Goal: Task Accomplishment & Management: Complete application form

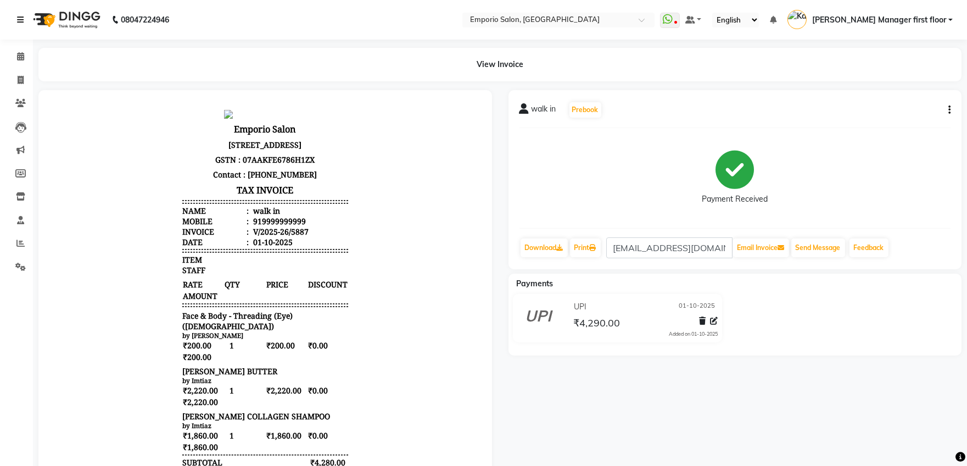
scroll to position [9, 0]
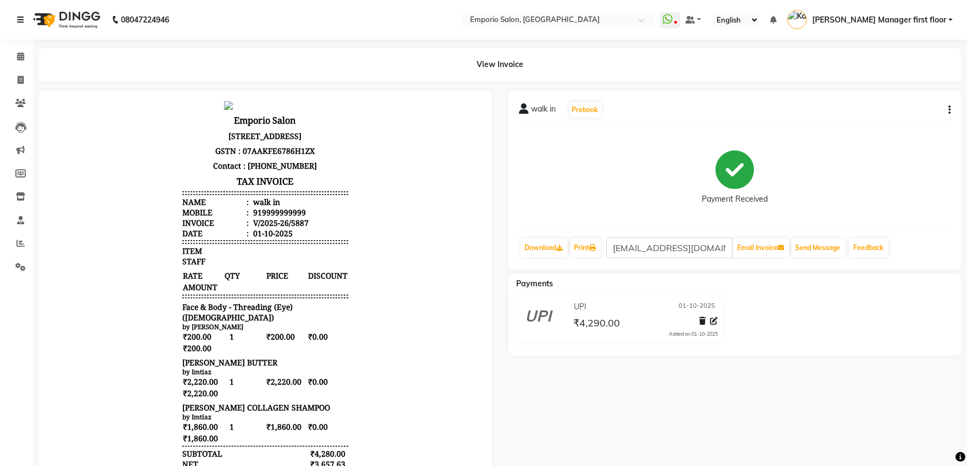
click at [21, 16] on icon at bounding box center [20, 20] width 7 height 8
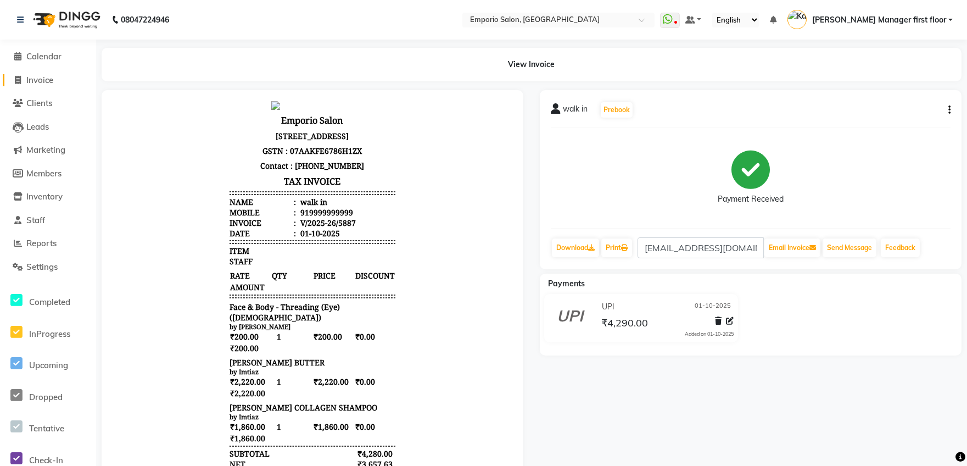
click at [31, 74] on link "Invoice" at bounding box center [48, 80] width 91 height 13
select select "service"
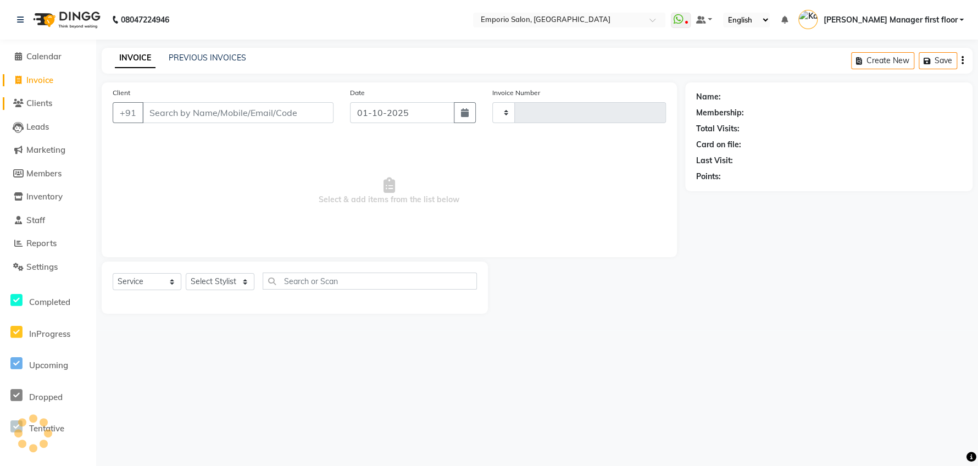
type input "5895"
select select "6332"
click at [224, 282] on select "Select Stylist" at bounding box center [220, 281] width 69 height 17
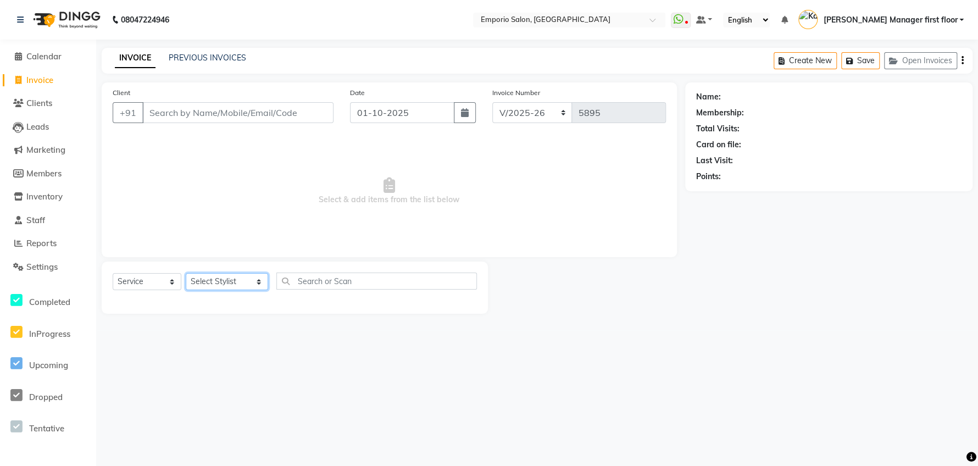
select select "61909"
click at [186, 273] on select "Select Stylist [PERSON_NAME] beauty Archana [PERSON_NAME] [PERSON_NAME] [PERSON…" at bounding box center [227, 281] width 82 height 17
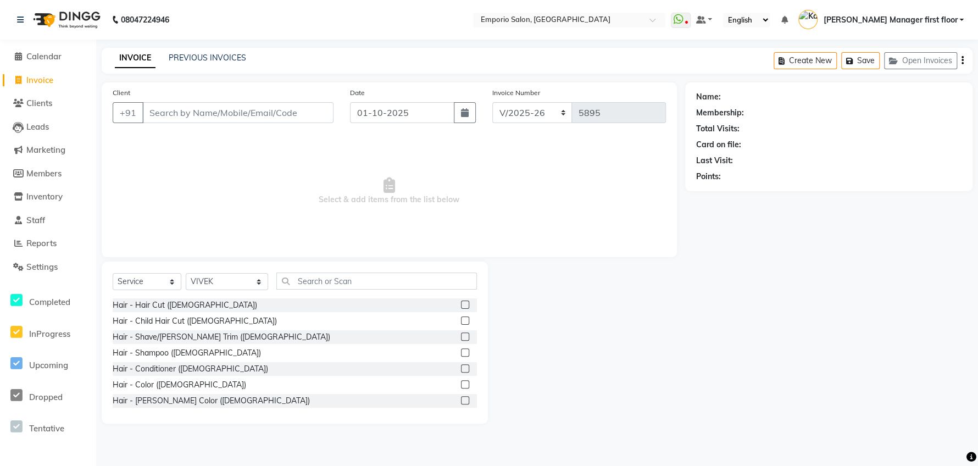
drag, startPoint x: 298, startPoint y: 292, endPoint x: 323, endPoint y: 292, distance: 24.7
click at [324, 296] on div "Select Service Product Membership Package Voucher Prepaid Gift Card Select Styl…" at bounding box center [295, 342] width 386 height 162
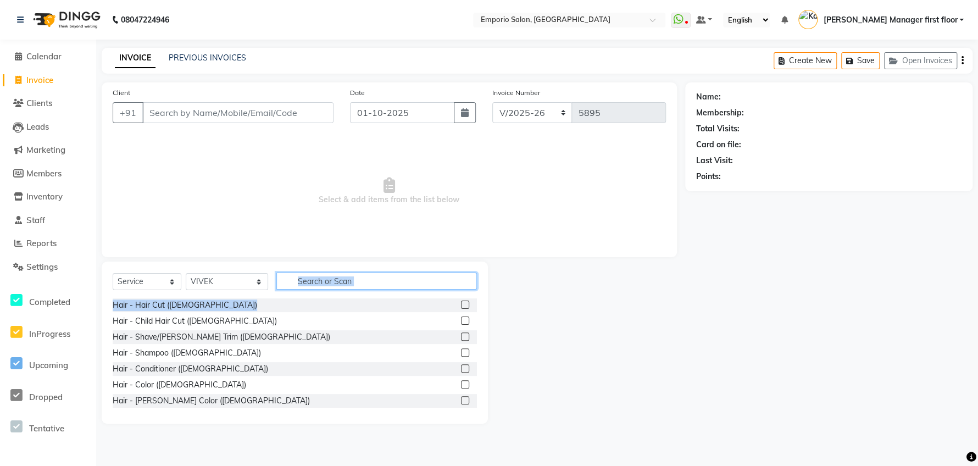
click at [323, 284] on input "text" at bounding box center [376, 280] width 200 height 17
click at [337, 276] on input "text" at bounding box center [376, 280] width 200 height 17
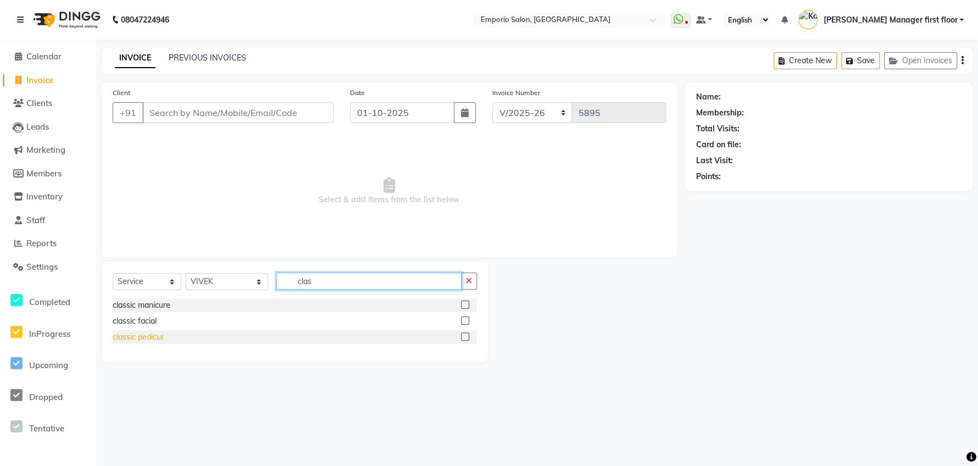
type input "clas"
click at [114, 334] on div "classic pedicur" at bounding box center [138, 337] width 51 height 12
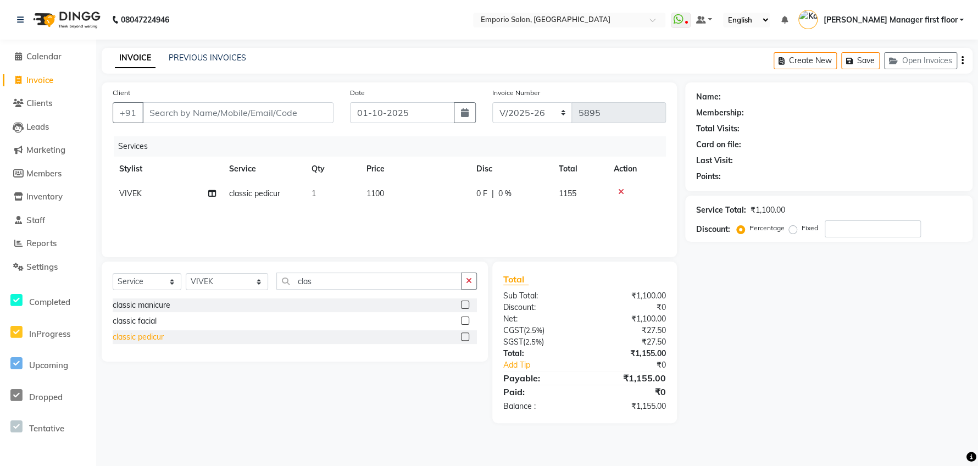
click at [125, 338] on div "classic pedicur" at bounding box center [138, 337] width 51 height 12
checkbox input "false"
click at [221, 231] on div "Services Stylist Service Qty Price Disc Total Action [PERSON_NAME] classic pedi…" at bounding box center [389, 191] width 553 height 110
click at [158, 220] on td "VIVEK" at bounding box center [168, 218] width 110 height 25
select select "61909"
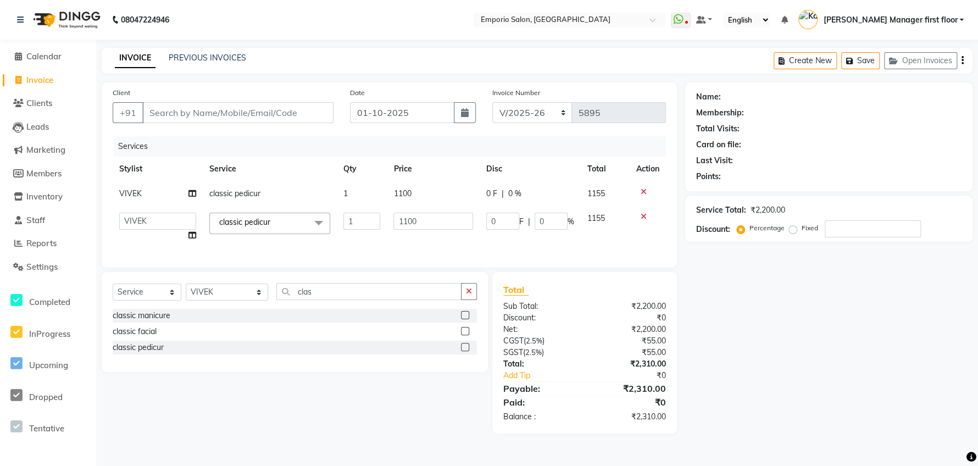
click at [640, 215] on icon at bounding box center [643, 217] width 6 height 8
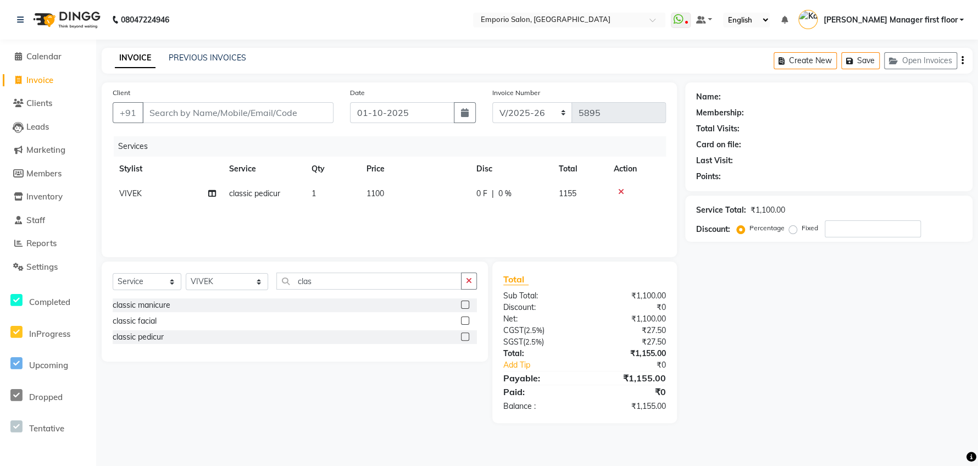
drag, startPoint x: 464, startPoint y: 278, endPoint x: 450, endPoint y: 276, distance: 14.4
click at [464, 279] on button "button" at bounding box center [469, 280] width 16 height 17
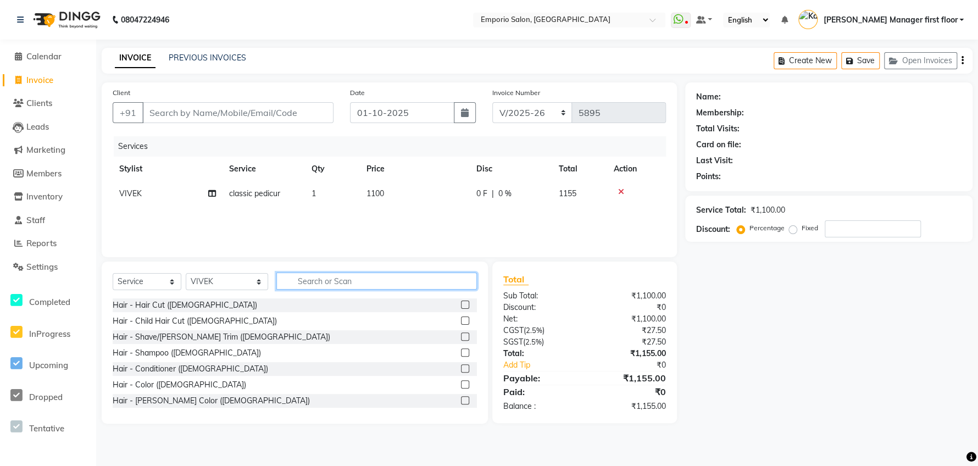
click at [417, 276] on input "text" at bounding box center [376, 280] width 200 height 17
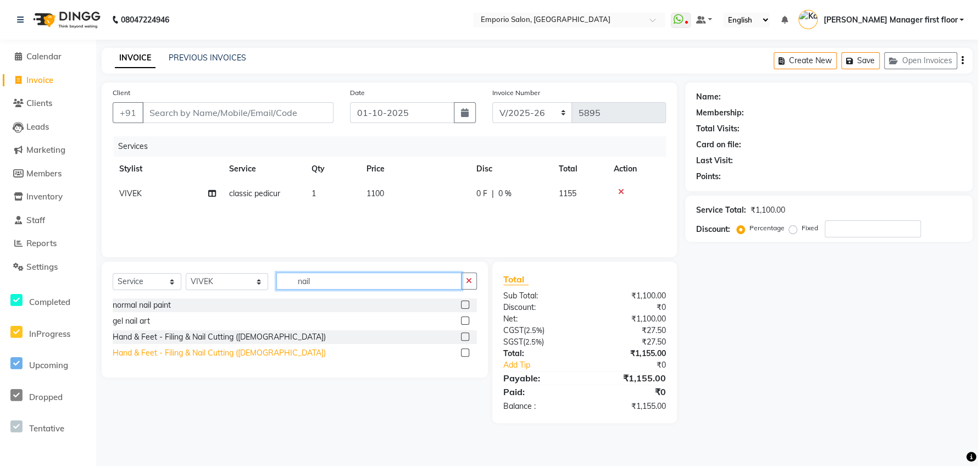
type input "nail"
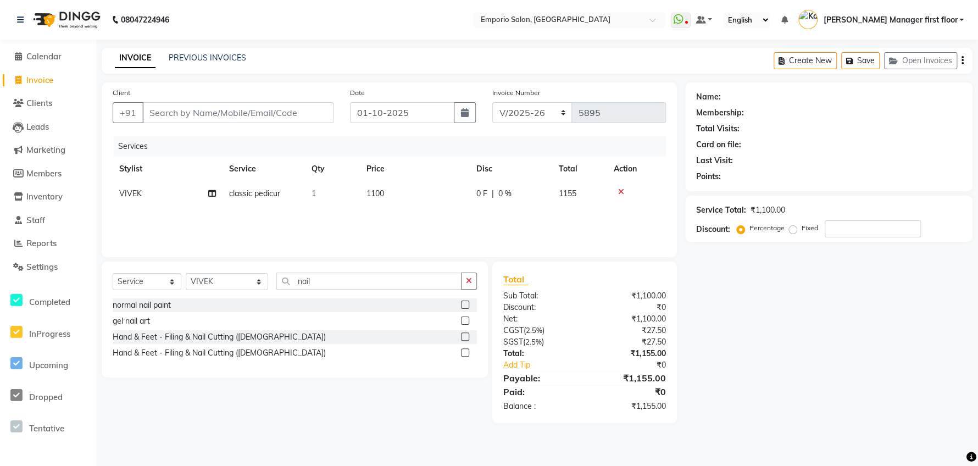
drag, startPoint x: 185, startPoint y: 351, endPoint x: 277, endPoint y: 311, distance: 100.3
click at [186, 351] on div "Hand & Feet - Filing & Nail Cutting ([DEMOGRAPHIC_DATA])" at bounding box center [219, 353] width 213 height 12
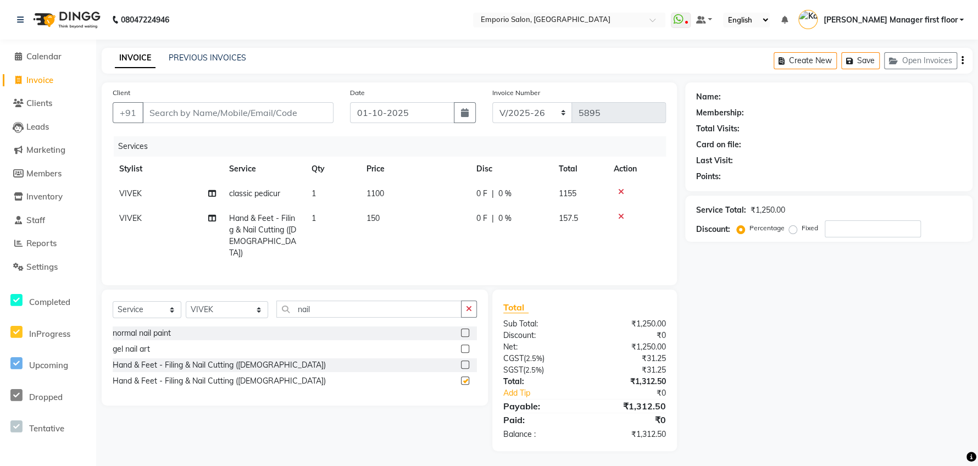
checkbox input "false"
click at [418, 226] on td "150" at bounding box center [415, 235] width 110 height 59
select select "61909"
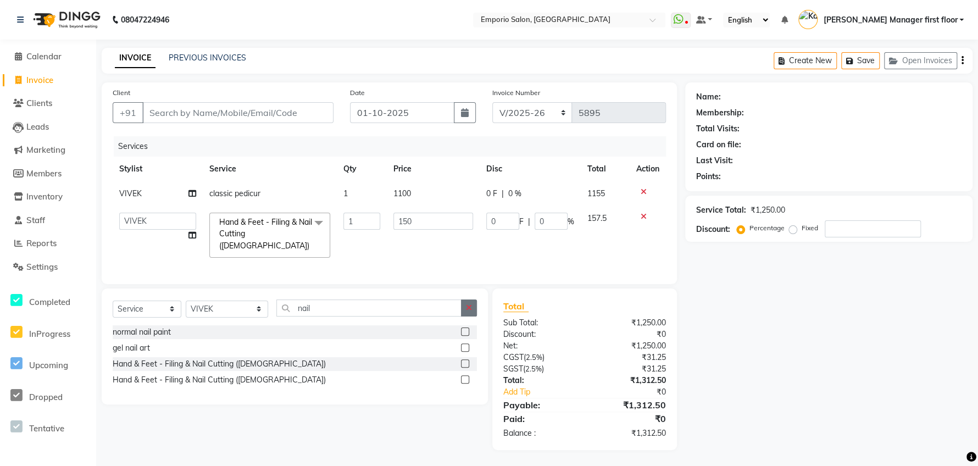
click at [471, 299] on button "button" at bounding box center [469, 307] width 16 height 17
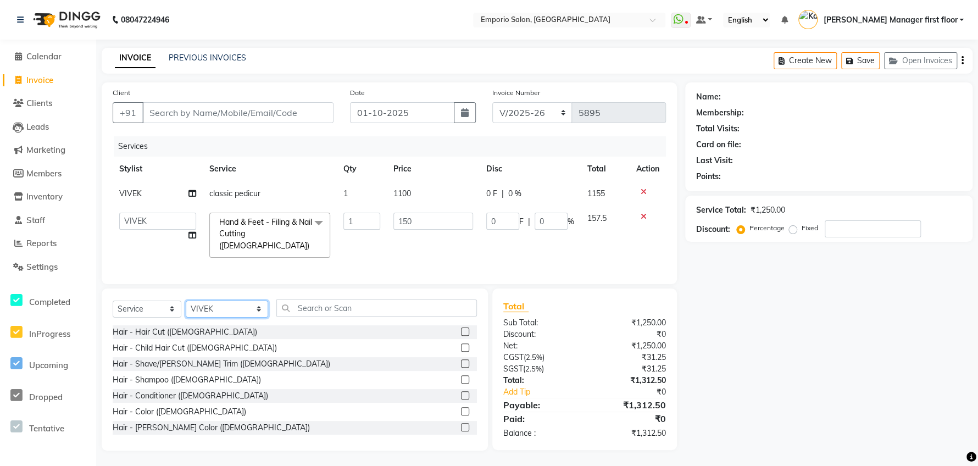
click at [224, 300] on select "Select Stylist [PERSON_NAME] beauty Archana [PERSON_NAME] [PERSON_NAME] [PERSON…" at bounding box center [227, 308] width 82 height 17
click at [316, 309] on input "text" at bounding box center [376, 307] width 200 height 17
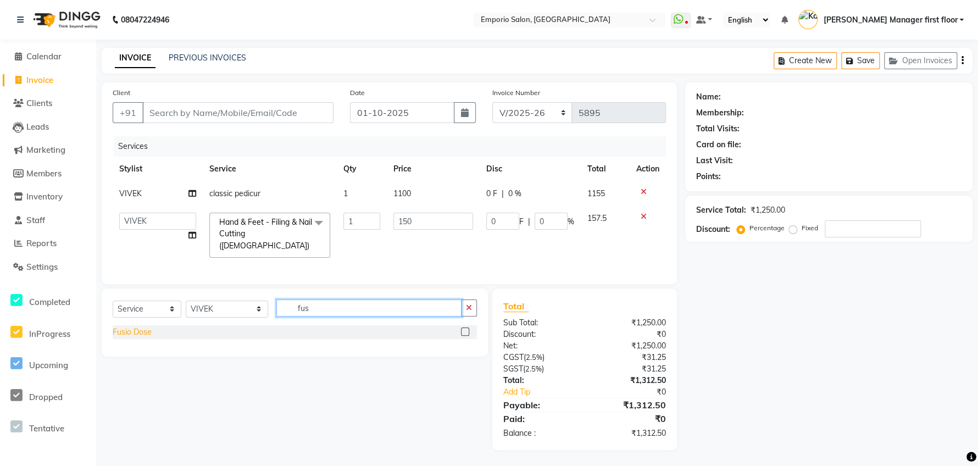
type input "fus"
click at [143, 326] on div "Fusio Dose" at bounding box center [132, 332] width 39 height 12
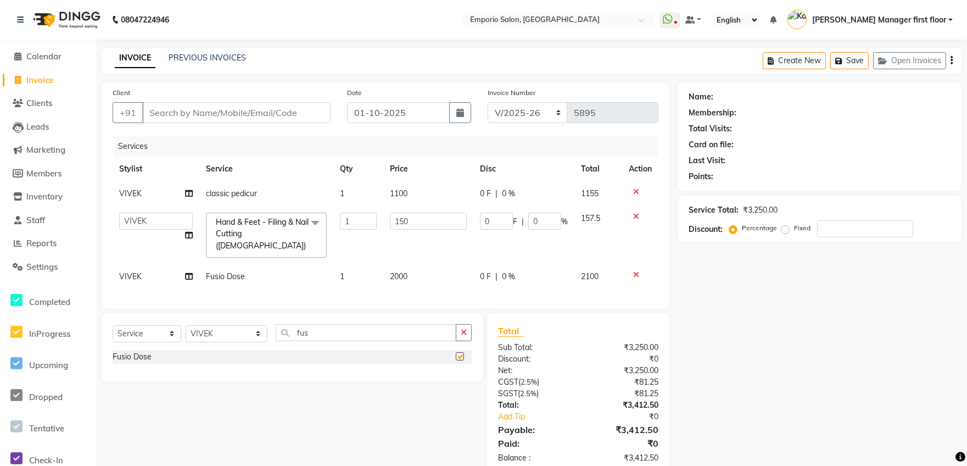
checkbox input "false"
drag, startPoint x: 403, startPoint y: 269, endPoint x: 425, endPoint y: 266, distance: 22.1
click at [425, 266] on td "2000" at bounding box center [428, 276] width 90 height 25
select select "61909"
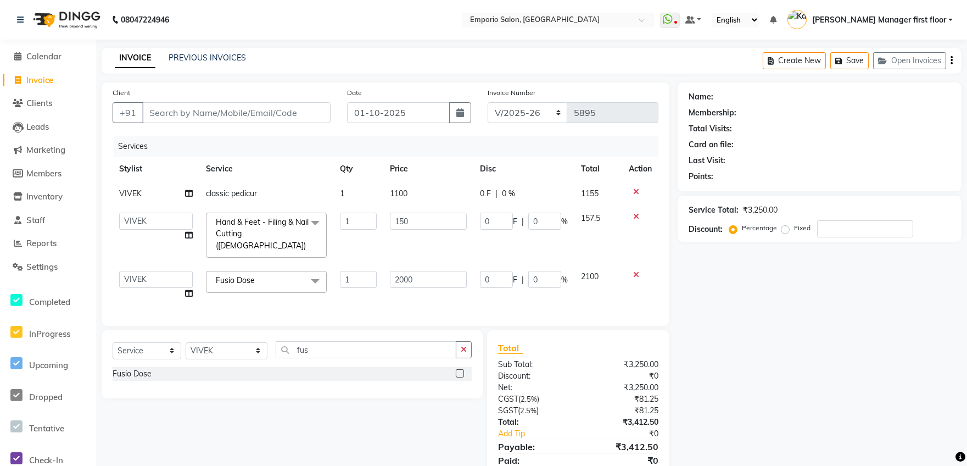
click at [440, 271] on input "2000" at bounding box center [428, 279] width 77 height 17
type input "2200"
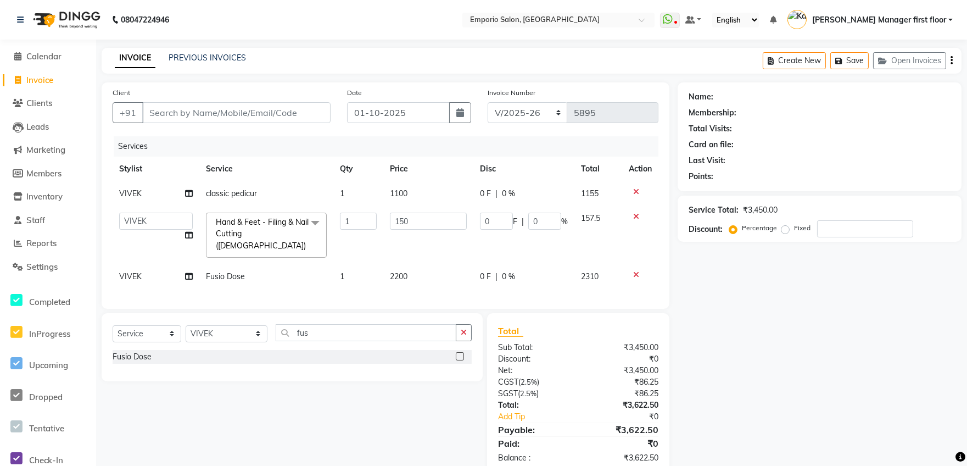
click at [437, 287] on div "Services Stylist Service Qty Price Disc Total Action [PERSON_NAME] classic pedi…" at bounding box center [386, 216] width 546 height 161
click at [459, 324] on button "button" at bounding box center [464, 332] width 16 height 17
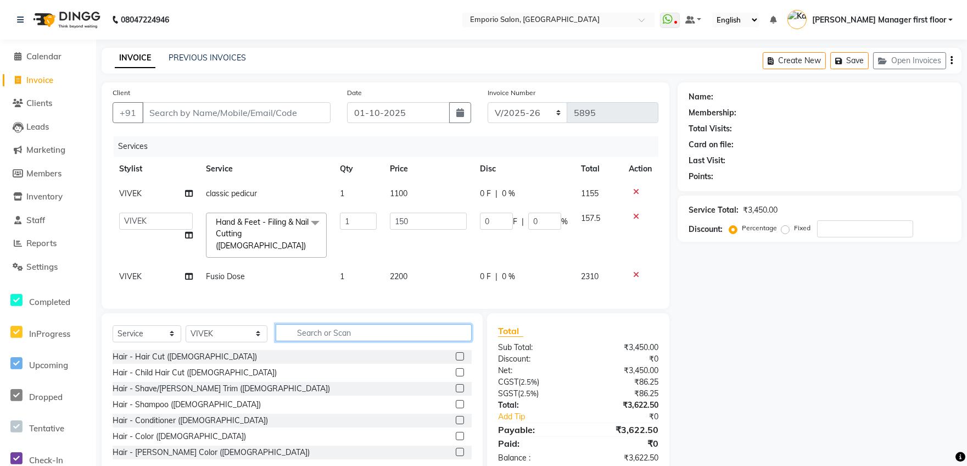
click at [405, 324] on input "text" at bounding box center [374, 332] width 197 height 17
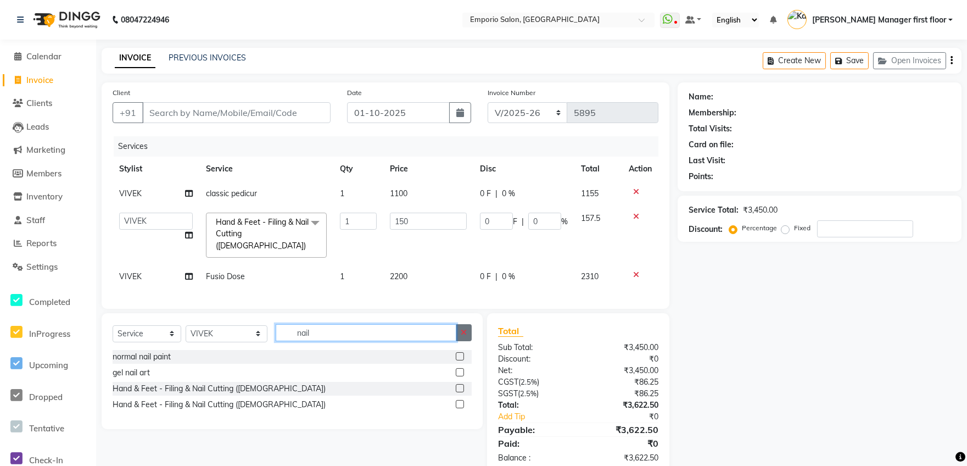
type input "nail"
click at [466, 335] on button "button" at bounding box center [464, 332] width 16 height 17
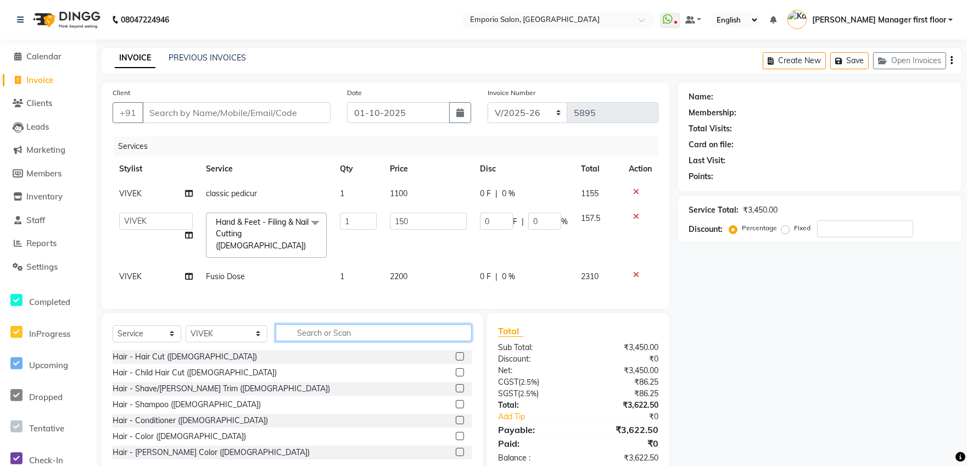
click at [409, 326] on input "text" at bounding box center [374, 332] width 197 height 17
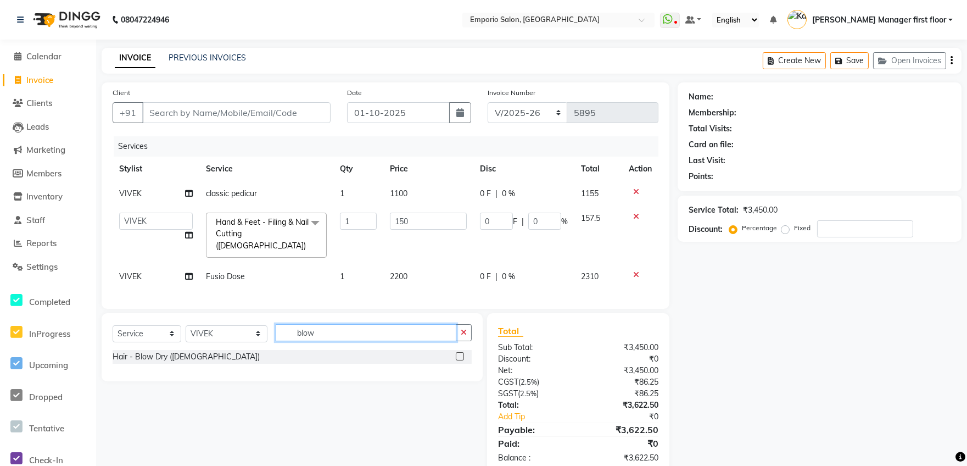
type input "blow"
click at [196, 350] on div "Hair - Blow Dry ([DEMOGRAPHIC_DATA])" at bounding box center [292, 357] width 359 height 14
click at [193, 354] on div "Hair - Blow Dry ([DEMOGRAPHIC_DATA])" at bounding box center [186, 357] width 147 height 12
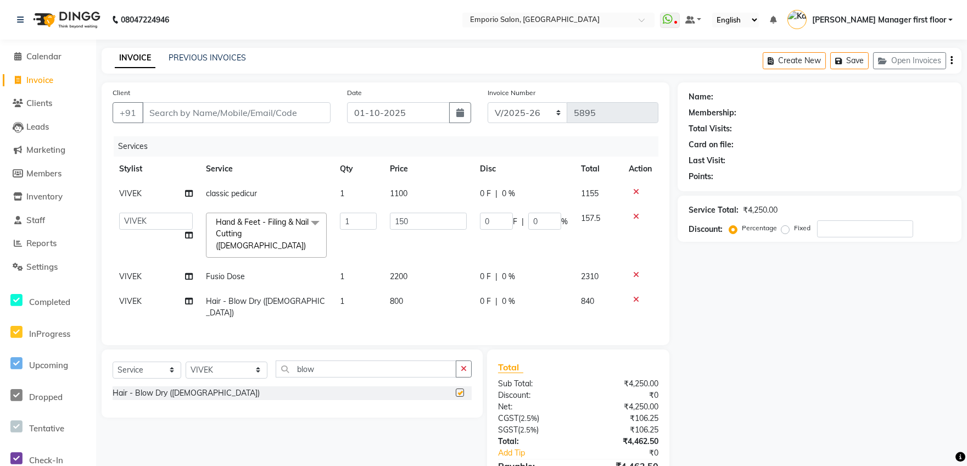
checkbox input "false"
click at [439, 291] on td "800" at bounding box center [428, 307] width 90 height 36
select select "61909"
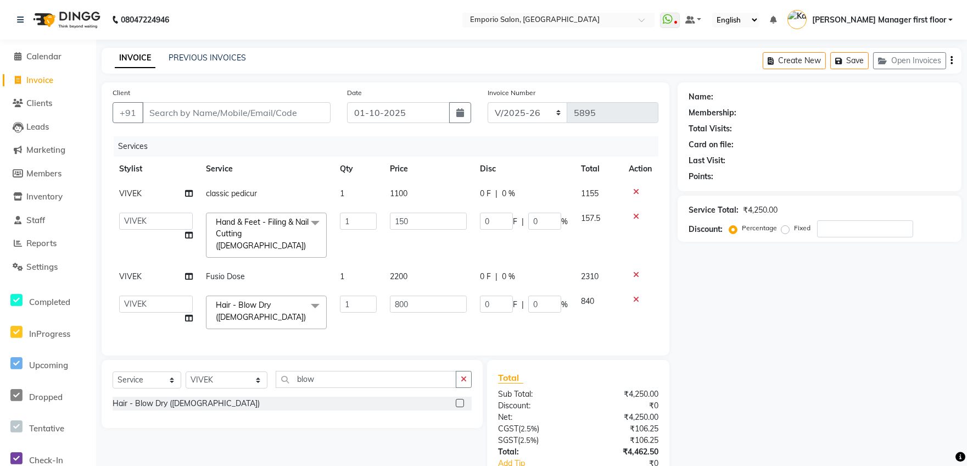
click at [439, 295] on input "800" at bounding box center [428, 303] width 77 height 17
click at [439, 295] on input "number" at bounding box center [428, 303] width 77 height 17
type input "2"
type input "1200"
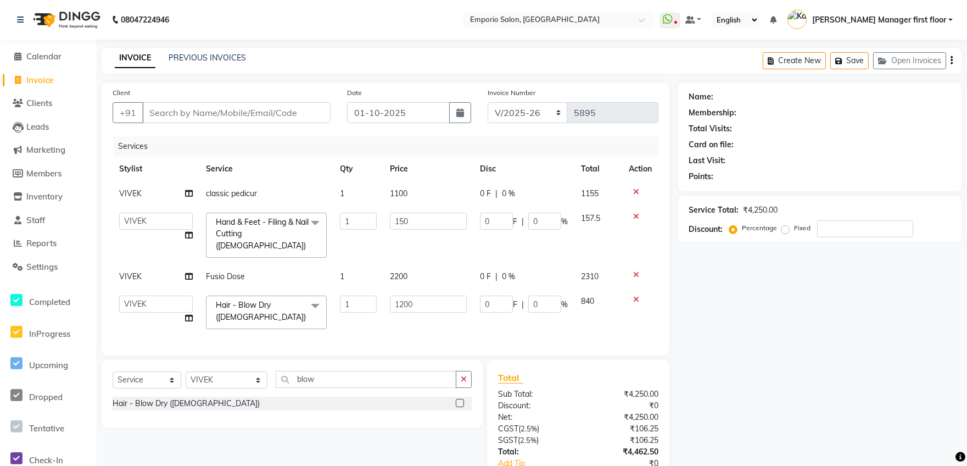
click at [467, 315] on div "Services Stylist Service Qty Price Disc Total Action [PERSON_NAME] classic pedi…" at bounding box center [386, 240] width 546 height 208
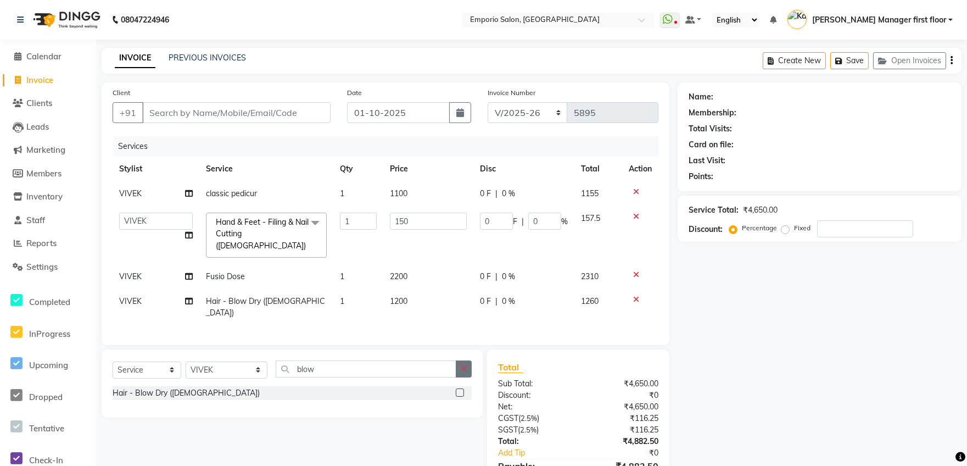
click at [464, 365] on icon "button" at bounding box center [464, 369] width 6 height 8
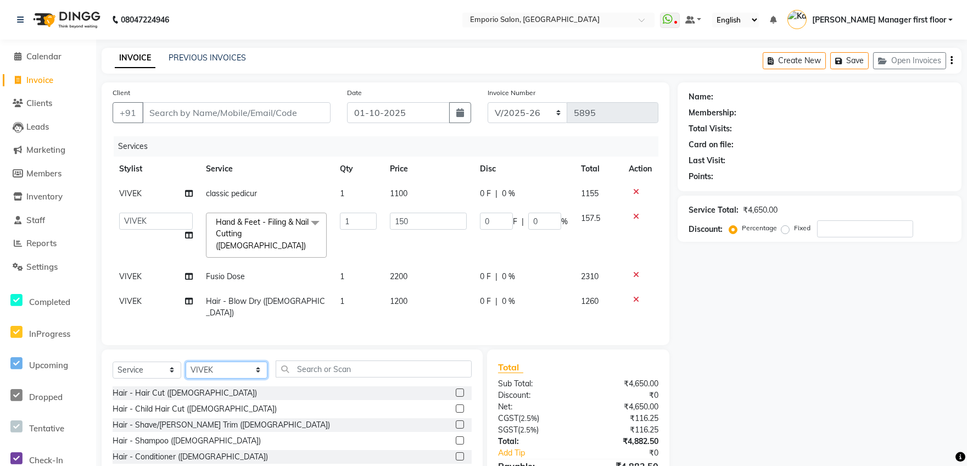
drag, startPoint x: 235, startPoint y: 362, endPoint x: 240, endPoint y: 351, distance: 11.8
click at [235, 361] on select "Select Stylist [PERSON_NAME] beauty Archana [PERSON_NAME] [PERSON_NAME] [PERSON…" at bounding box center [227, 369] width 82 height 17
click at [137, 271] on span "VIVEK" at bounding box center [130, 276] width 23 height 10
select select "61909"
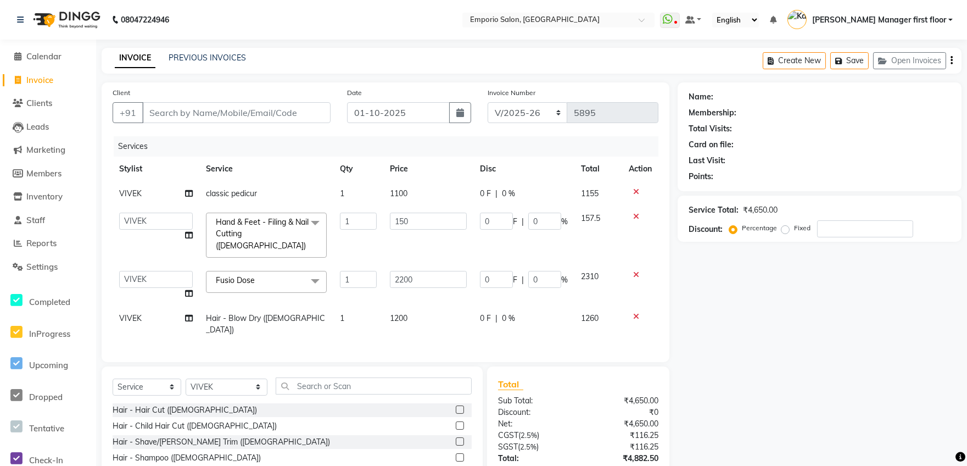
click at [137, 271] on select "Anees Anjali beauty Archana [PERSON_NAME] [PERSON_NAME] [PERSON_NAME] [PERSON_N…" at bounding box center [156, 279] width 74 height 17
select select "47502"
click at [149, 306] on td "VIVEK" at bounding box center [156, 324] width 87 height 36
select select "61909"
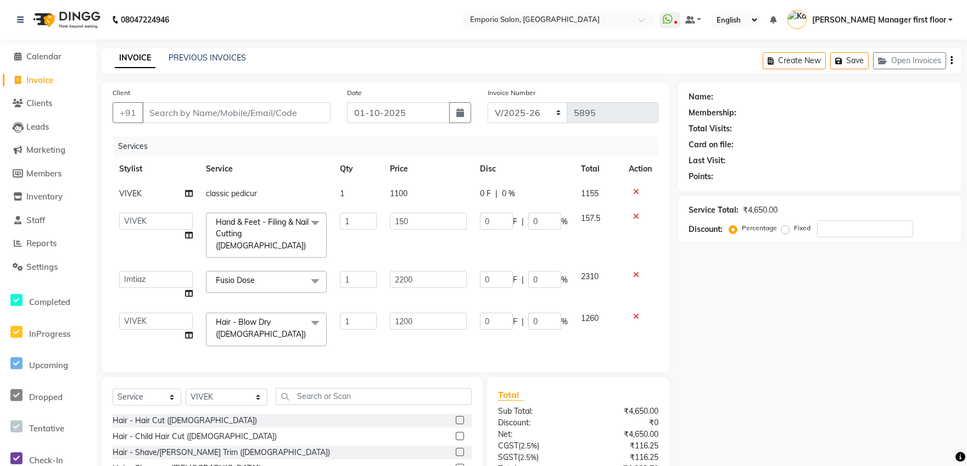
click at [149, 312] on select "Anees Anjali beauty Archana [PERSON_NAME] [PERSON_NAME] [PERSON_NAME] [PERSON_N…" at bounding box center [156, 320] width 74 height 17
select select "47502"
click at [225, 395] on select "Select Stylist [PERSON_NAME] beauty Archana [PERSON_NAME] [PERSON_NAME] [PERSON…" at bounding box center [227, 396] width 82 height 17
click at [298, 405] on div "Select Service Product Membership Package Voucher Prepaid Gift Card Select Styl…" at bounding box center [292, 401] width 359 height 26
click at [302, 399] on input "s" at bounding box center [374, 396] width 197 height 17
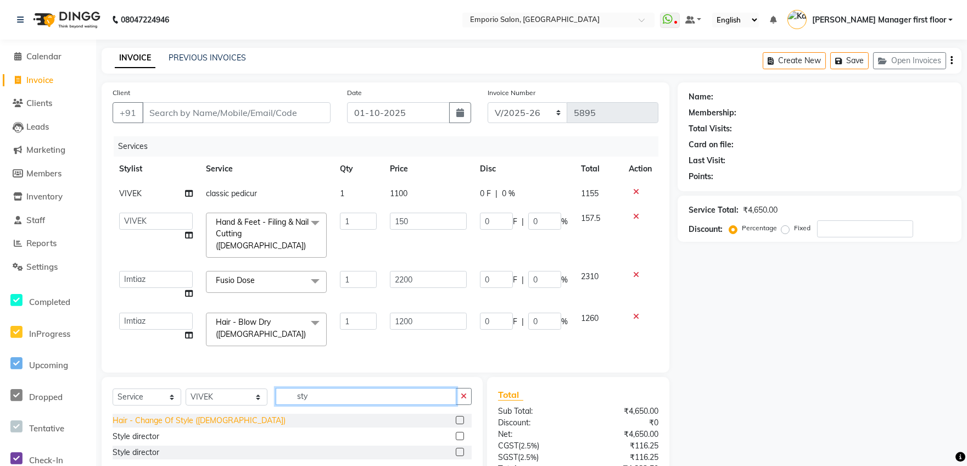
type input "sty"
click at [174, 415] on div "Hair - Change Of Style ([DEMOGRAPHIC_DATA])" at bounding box center [199, 421] width 173 height 12
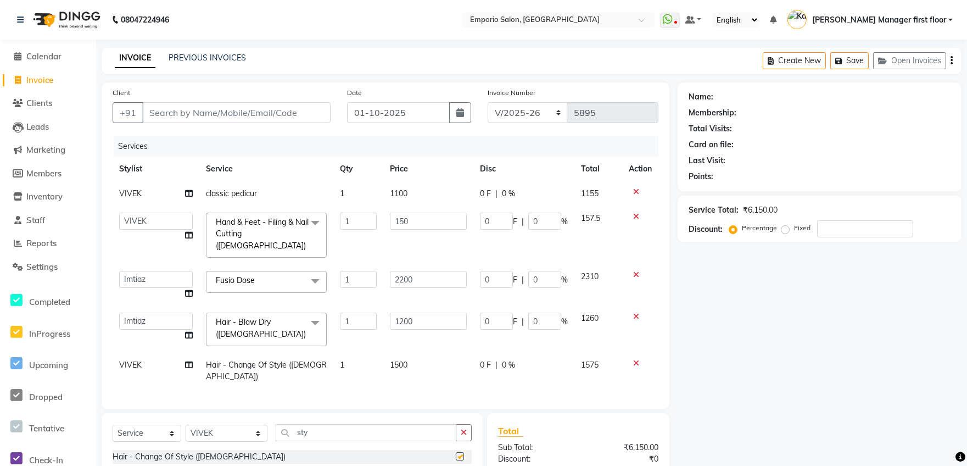
checkbox input "false"
click at [150, 353] on td "VIVEK" at bounding box center [156, 371] width 87 height 36
select select "61909"
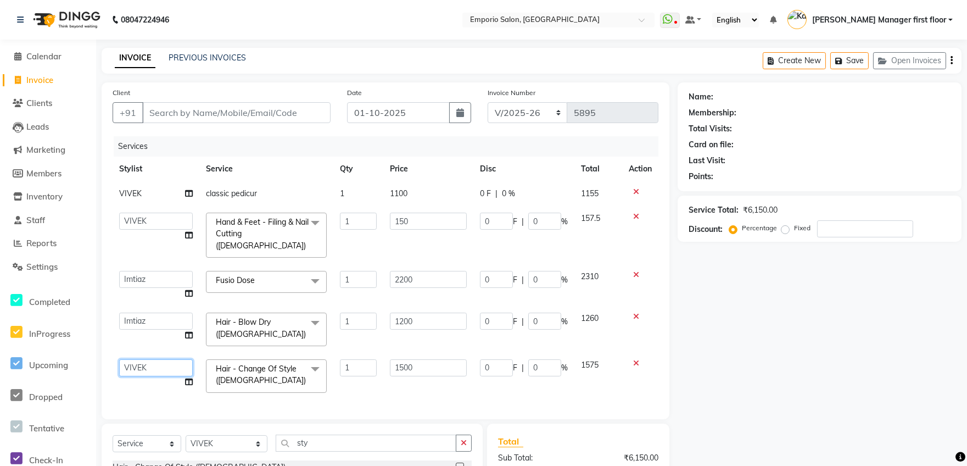
click at [150, 359] on select "Anees Anjali beauty Archana [PERSON_NAME] [PERSON_NAME] [PERSON_NAME] [PERSON_N…" at bounding box center [156, 367] width 74 height 17
select select "47502"
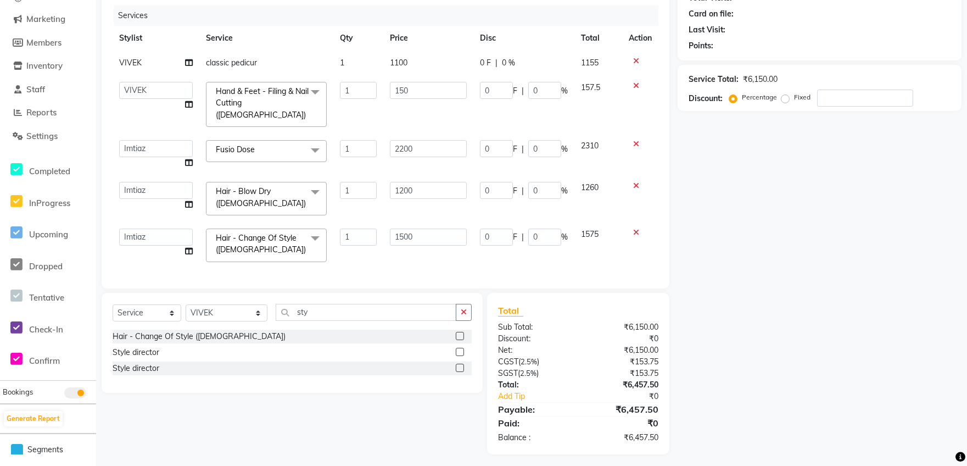
scroll to position [133, 0]
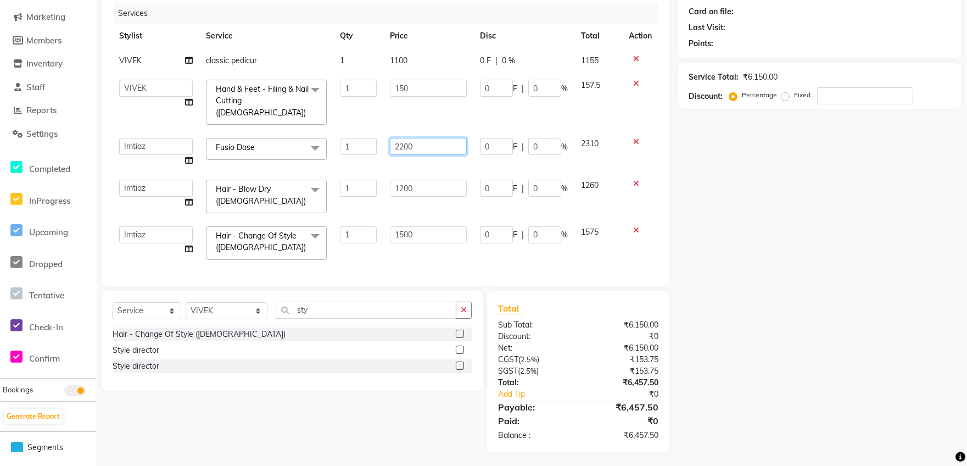
click at [426, 138] on input "2200" at bounding box center [428, 146] width 77 height 17
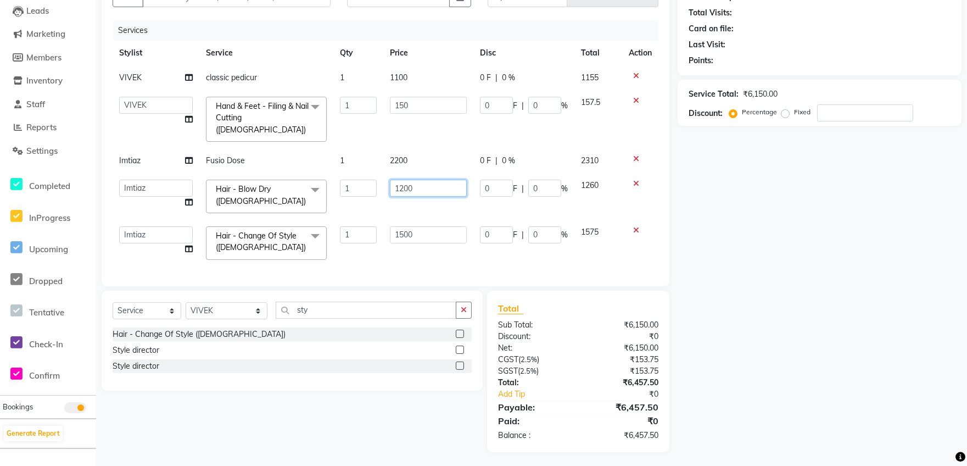
click at [432, 180] on input "1200" at bounding box center [428, 188] width 77 height 17
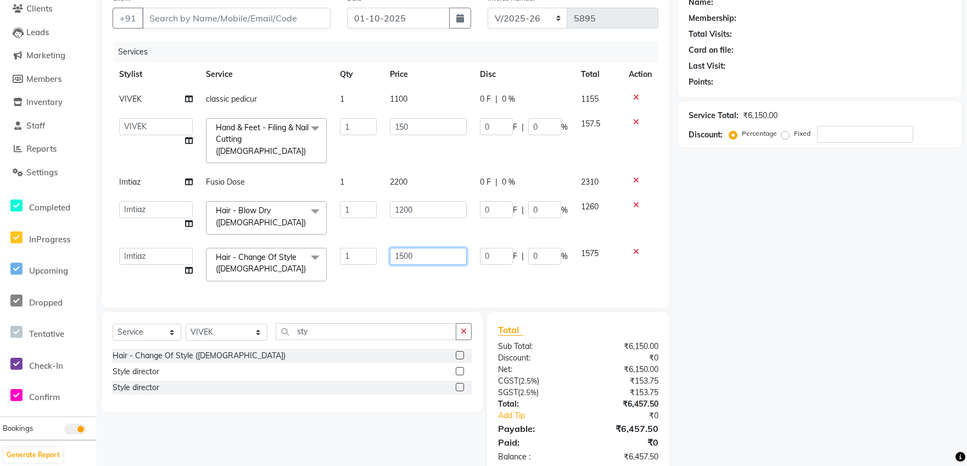
click at [428, 248] on input "1500" at bounding box center [428, 256] width 77 height 17
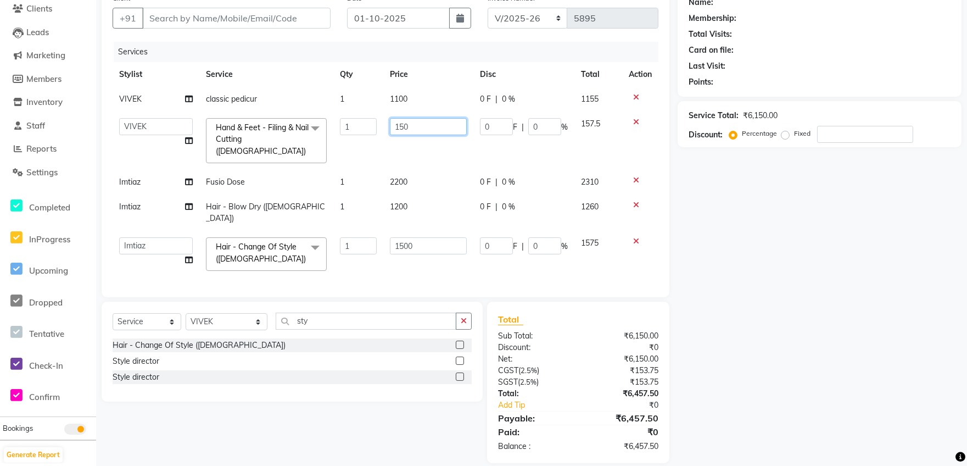
scroll to position [72, 0]
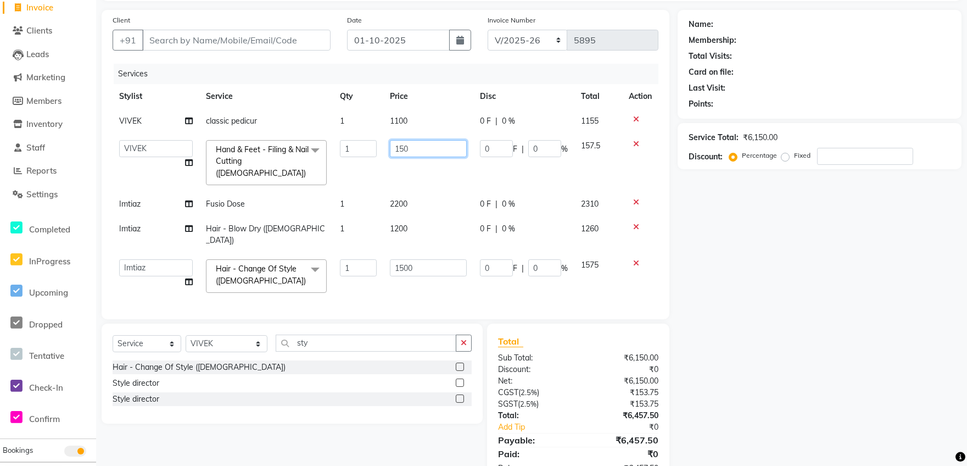
click at [439, 125] on tbody "[PERSON_NAME] classic pedicur 1 1100 0 F | 0 % 1155 [PERSON_NAME] beauty [PERSO…" at bounding box center [386, 204] width 546 height 191
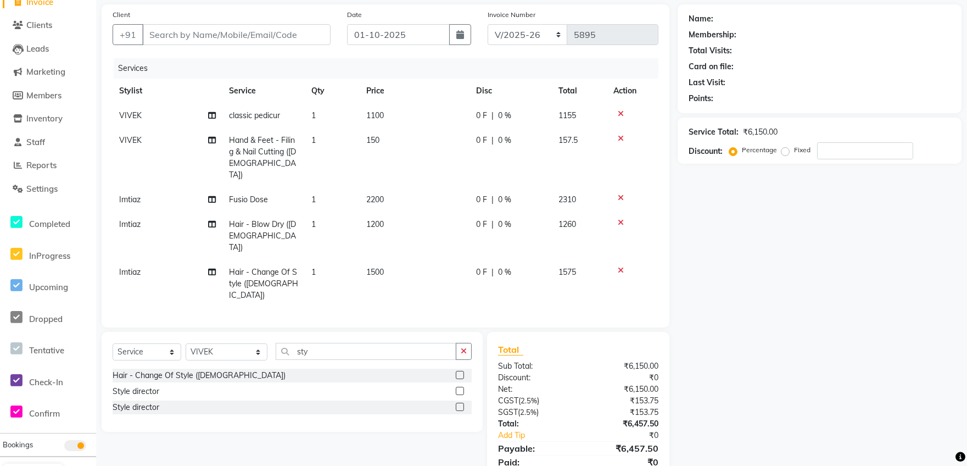
scroll to position [97, 0]
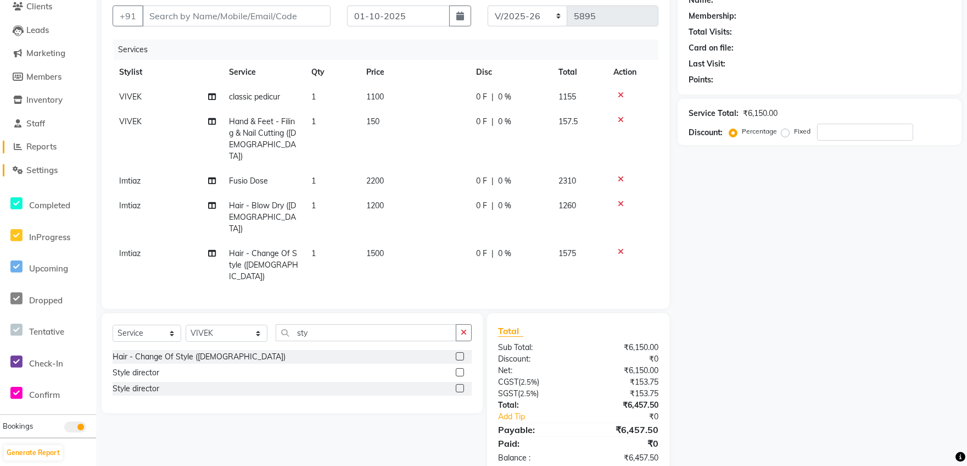
click at [38, 143] on span "Reports" at bounding box center [41, 146] width 30 height 10
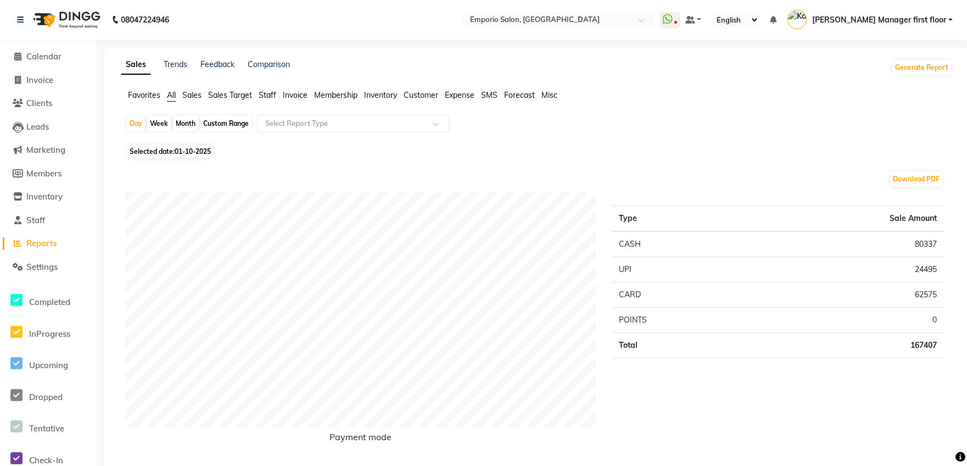
click at [269, 94] on span "Staff" at bounding box center [268, 95] width 18 height 10
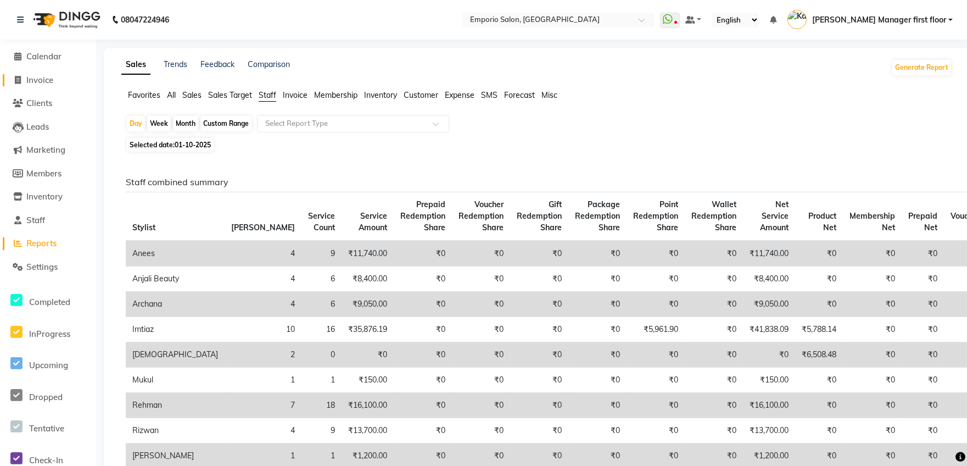
click at [48, 81] on span "Invoice" at bounding box center [39, 80] width 27 height 10
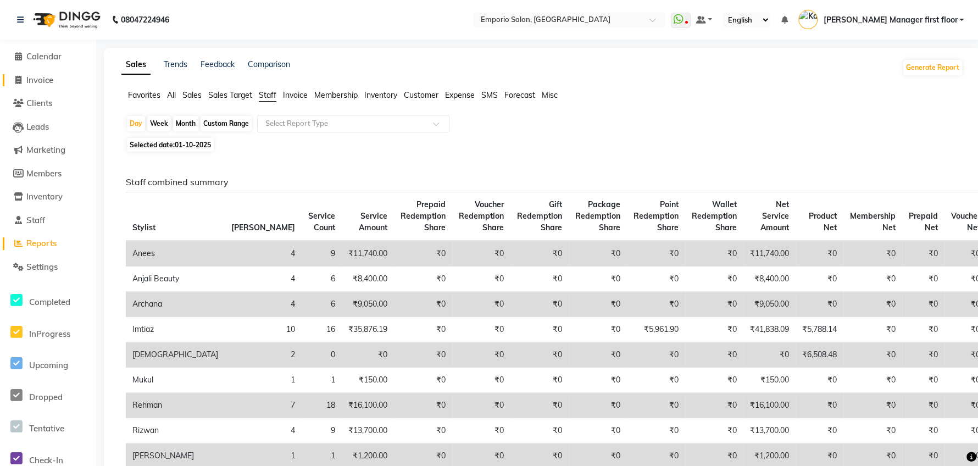
select select "service"
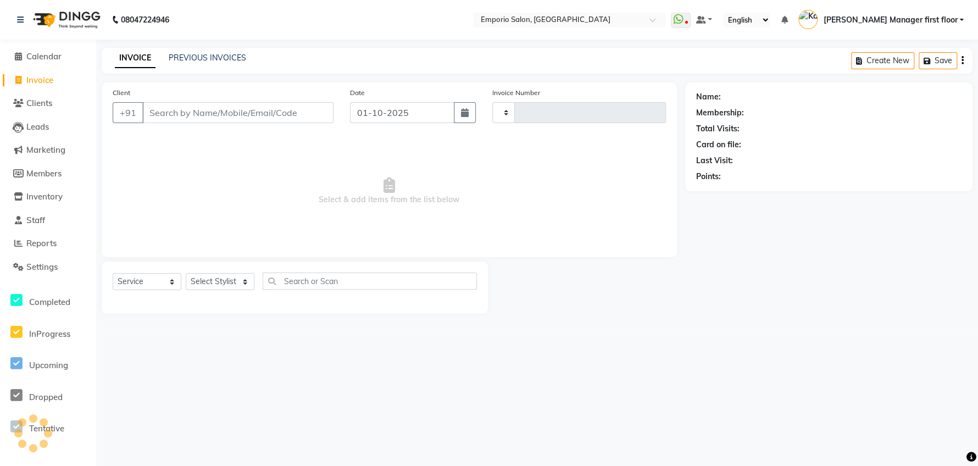
type input "5899"
select select "6332"
